Goal: Information Seeking & Learning: Learn about a topic

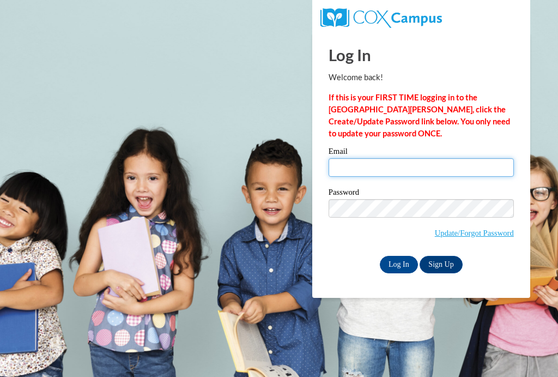
click at [396, 165] on input "Email" at bounding box center [421, 167] width 185 height 19
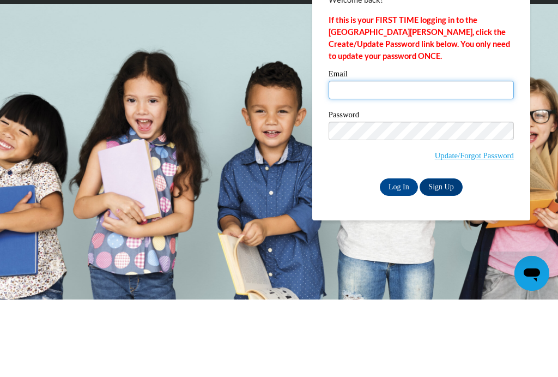
type input "peggym@ymcaatlanta.org"
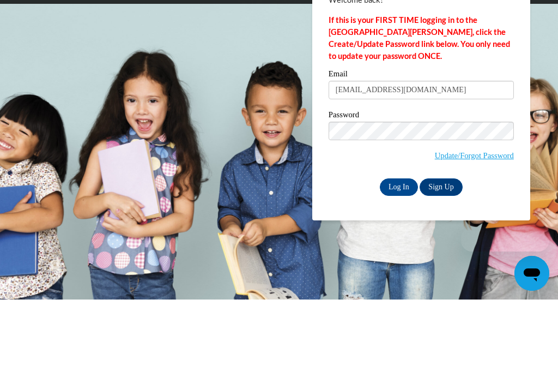
click at [399, 256] on input "Log In" at bounding box center [399, 264] width 38 height 17
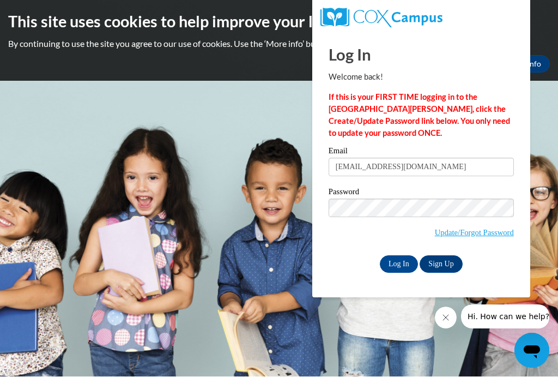
click at [399, 267] on input "Log In" at bounding box center [399, 264] width 38 height 17
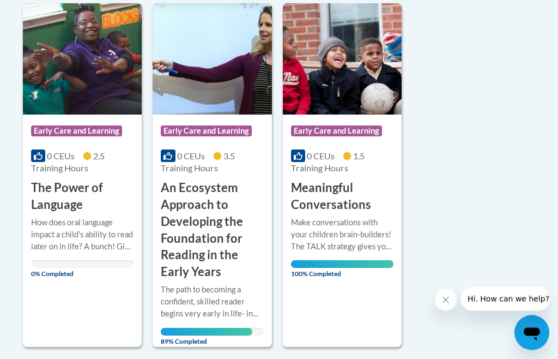
scroll to position [285, 0]
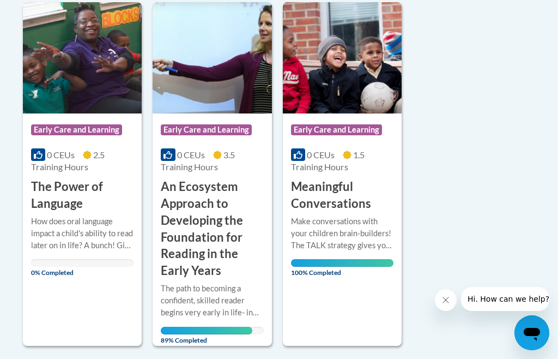
click at [89, 220] on div "How does oral language impact a child's ability to read later on in life? A bun…" at bounding box center [82, 233] width 103 height 36
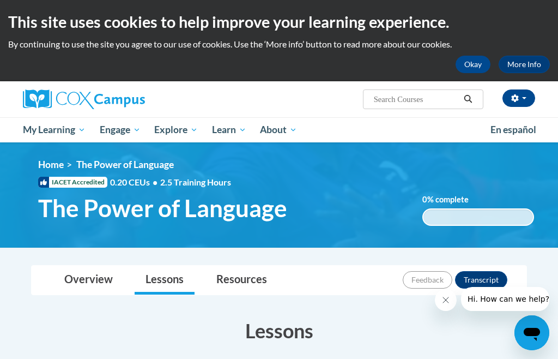
click at [473, 62] on button "Okay" at bounding box center [473, 64] width 35 height 17
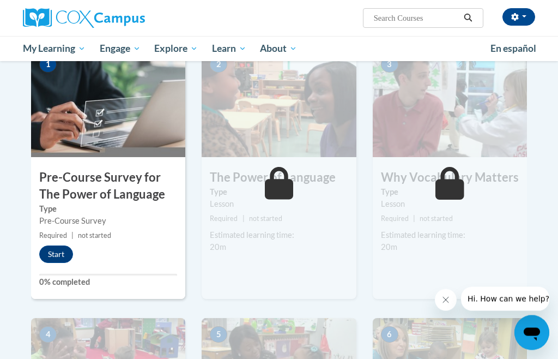
scroll to position [246, 0]
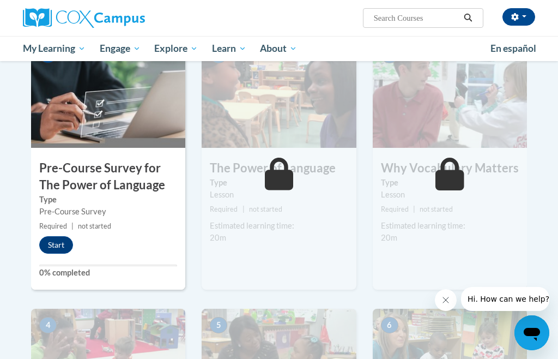
click at [59, 242] on button "Start" at bounding box center [56, 244] width 34 height 17
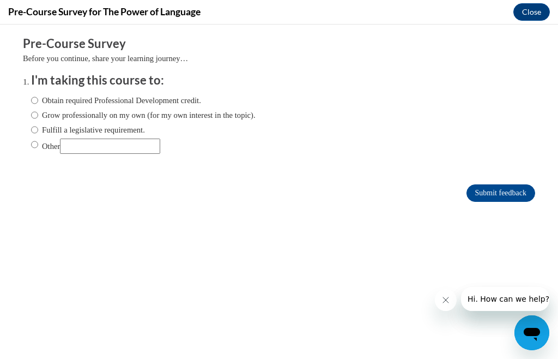
scroll to position [0, 0]
click at [40, 94] on label "Obtain required Professional Development credit." at bounding box center [116, 100] width 170 height 12
click at [38, 94] on input "Obtain required Professional Development credit." at bounding box center [34, 100] width 7 height 12
radio input "true"
click at [508, 194] on input "Submit feedback" at bounding box center [501, 192] width 69 height 17
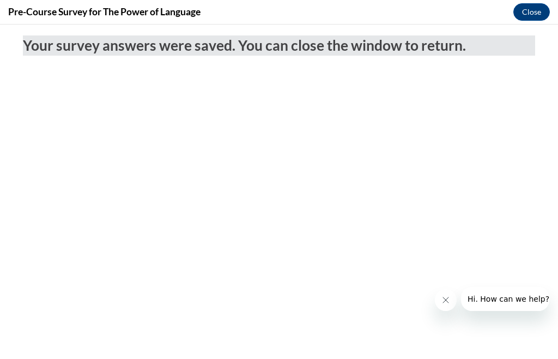
click at [533, 7] on button "Close" at bounding box center [532, 11] width 37 height 17
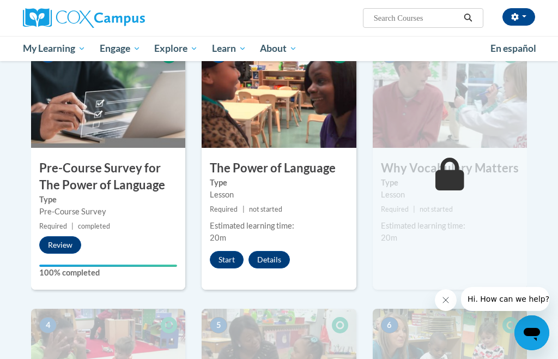
click at [229, 259] on button "Start" at bounding box center [227, 259] width 34 height 17
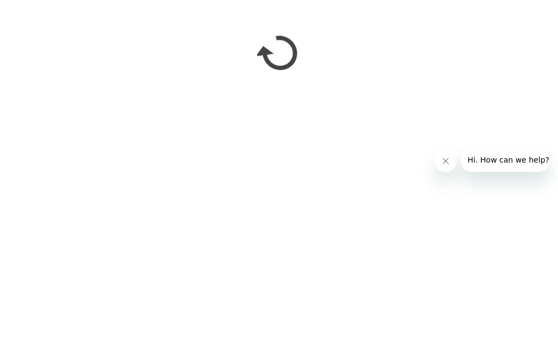
scroll to position [385, 0]
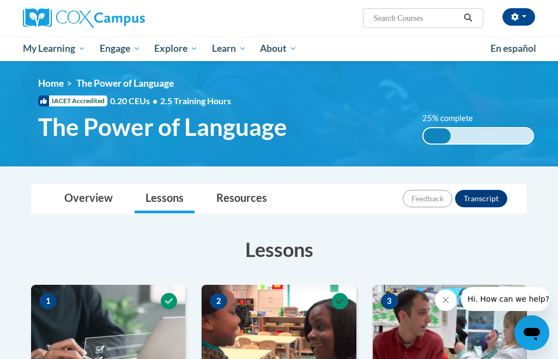
click at [520, 21] on button "button" at bounding box center [519, 16] width 33 height 17
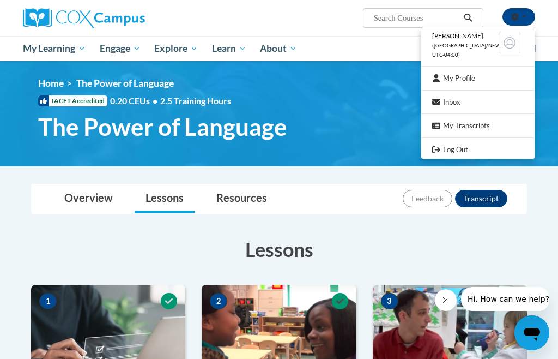
click at [453, 149] on link "Log Out" at bounding box center [477, 150] width 113 height 14
